Goal: Check status

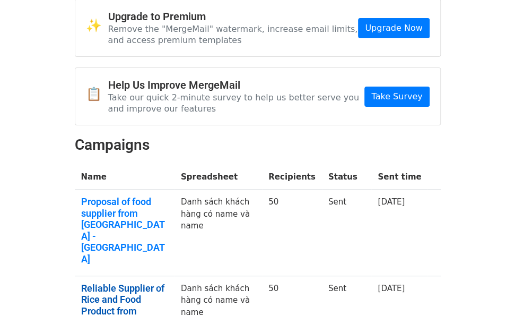
scroll to position [159, 0]
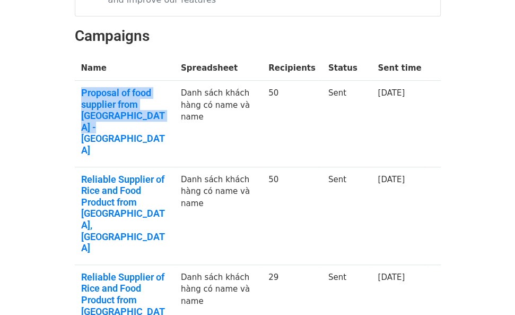
drag, startPoint x: 126, startPoint y: 121, endPoint x: 79, endPoint y: 91, distance: 56.5
click at [79, 91] on td "Proposal of food supplier from [GEOGRAPHIC_DATA] - [GEOGRAPHIC_DATA]" at bounding box center [125, 124] width 100 height 86
copy link "Proposal of food supplier from [GEOGRAPHIC_DATA] - [GEOGRAPHIC_DATA]"
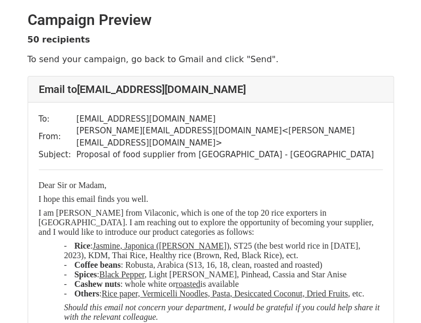
scroll to position [53, 0]
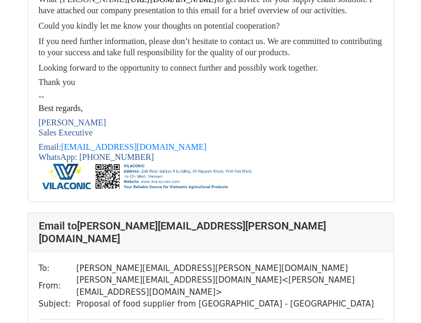
scroll to position [3078, 0]
